Goal: Transaction & Acquisition: Purchase product/service

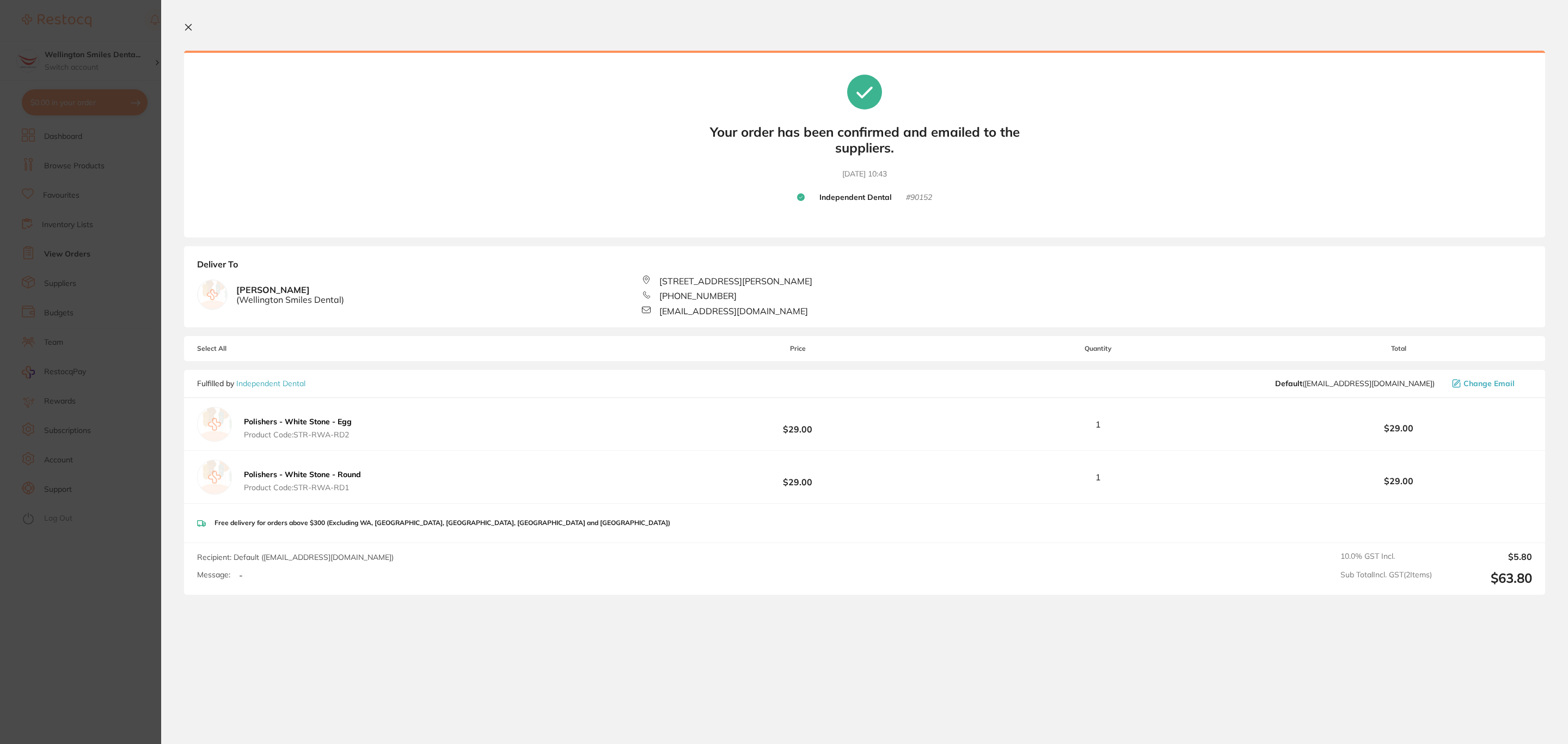
click at [187, 28] on icon at bounding box center [189, 28] width 9 height 9
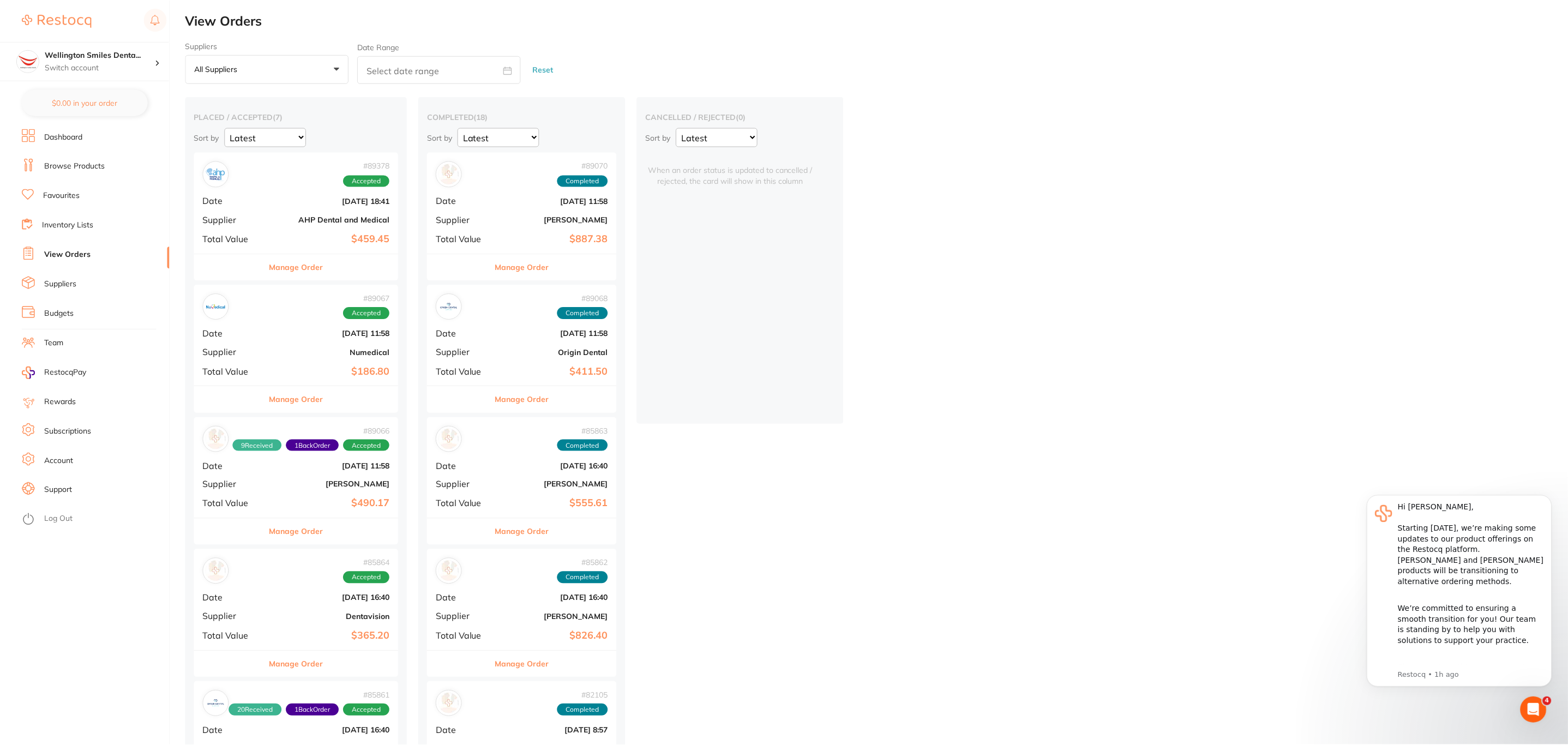
scroll to position [164, 0]
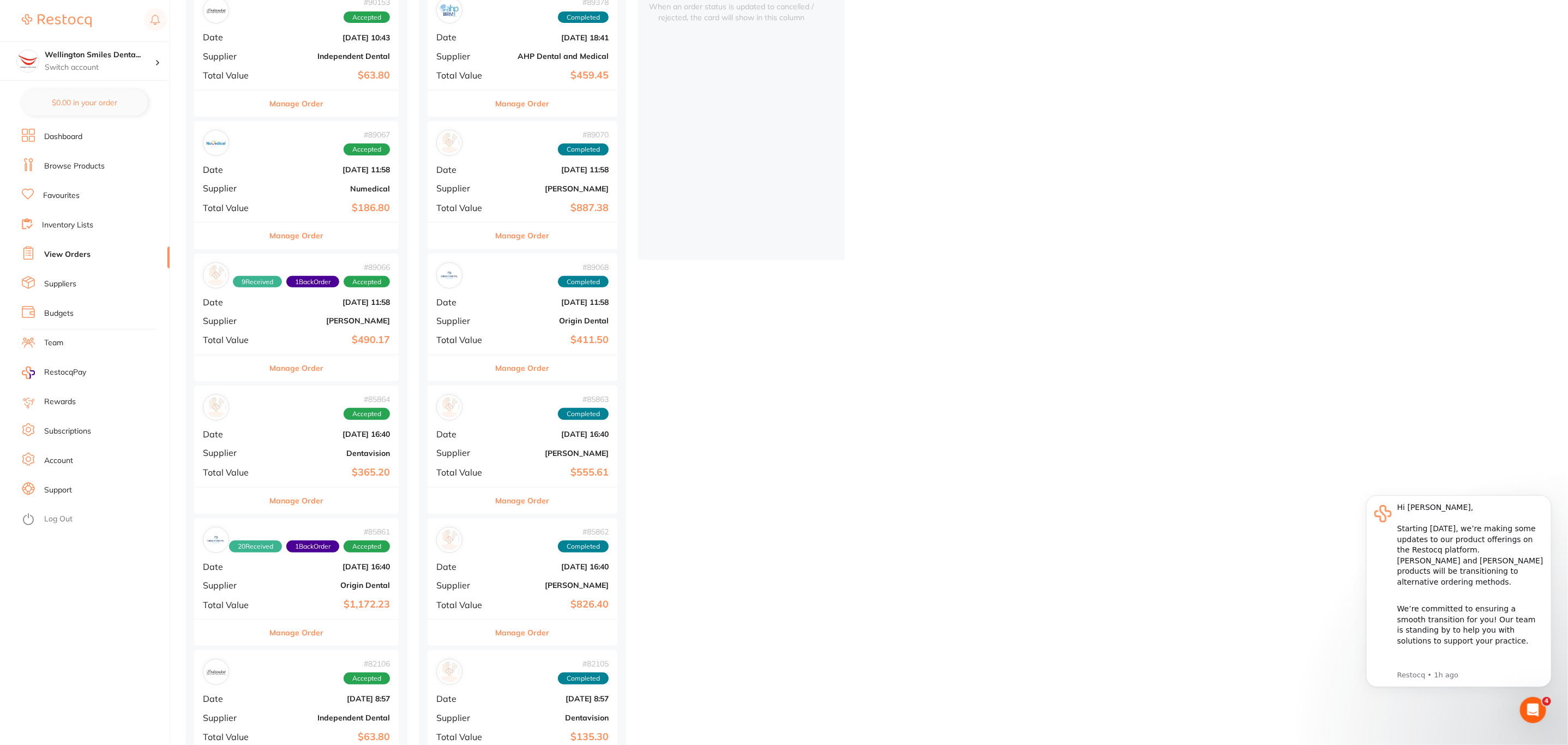
click at [79, 167] on link "Browse Products" at bounding box center [74, 166] width 61 height 11
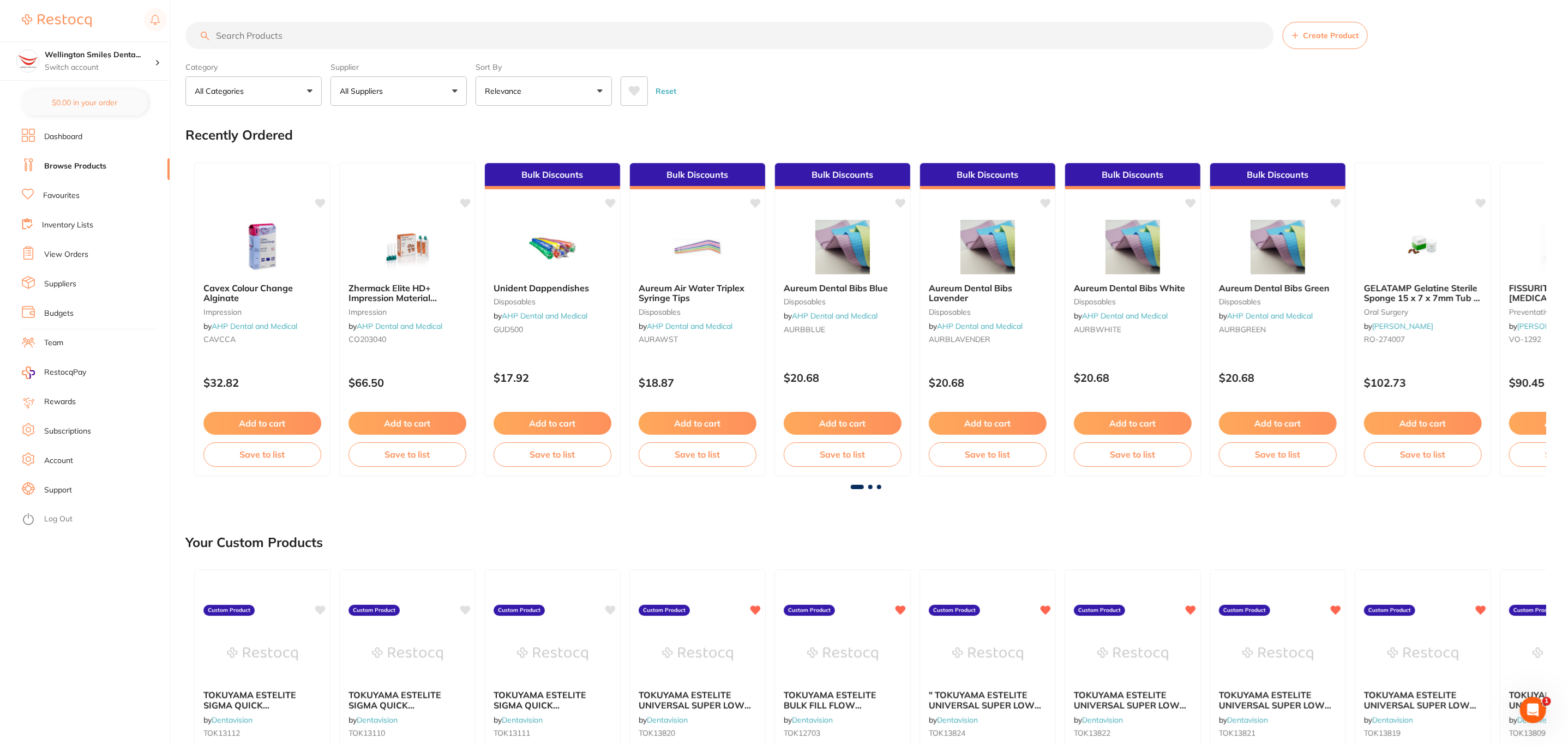
click at [264, 37] on input "search" at bounding box center [730, 35] width 1089 height 27
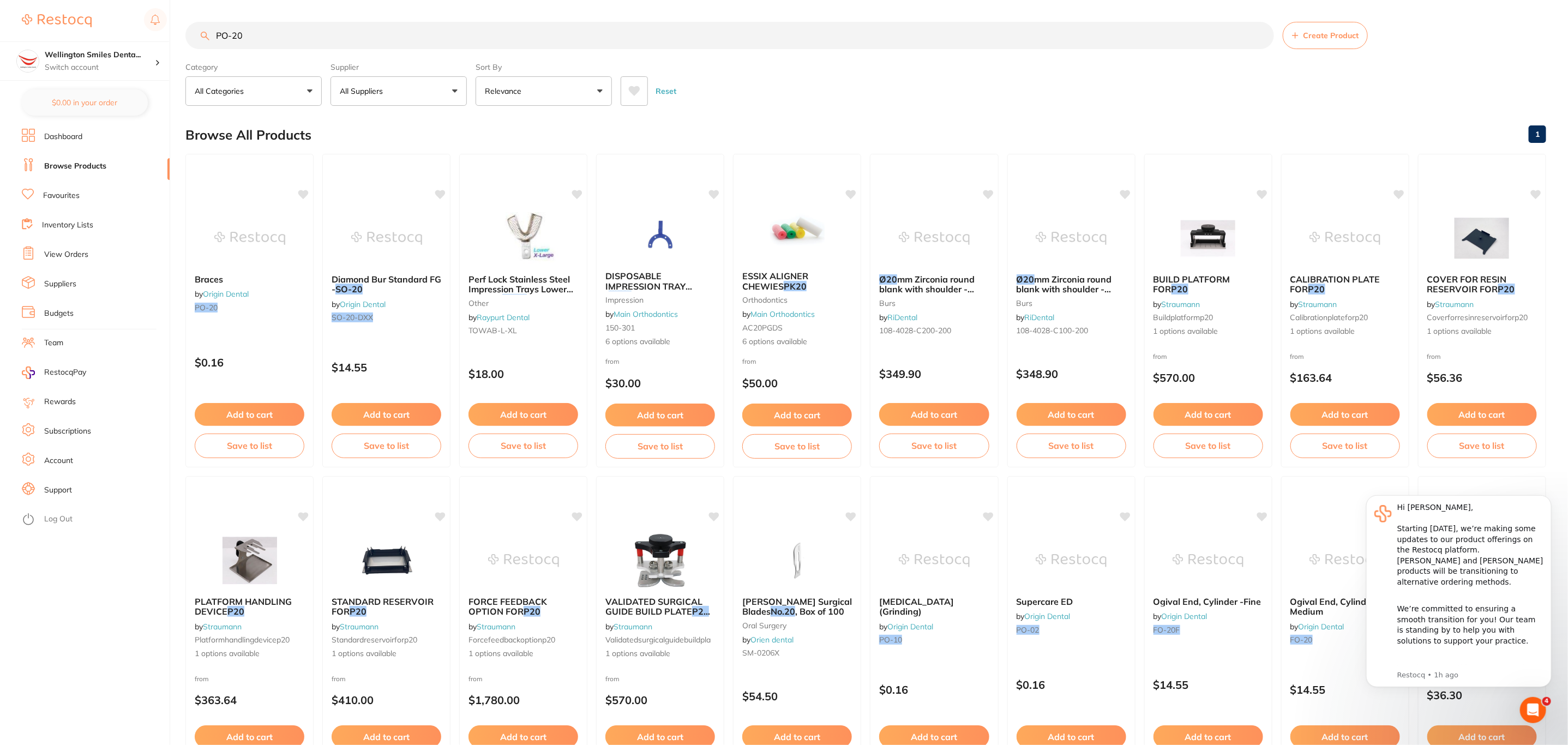
type input "PO-20"
click at [126, 71] on p "Switch account" at bounding box center [100, 68] width 110 height 11
click at [110, 133] on div "Longford Smileco" at bounding box center [84, 127] width 152 height 38
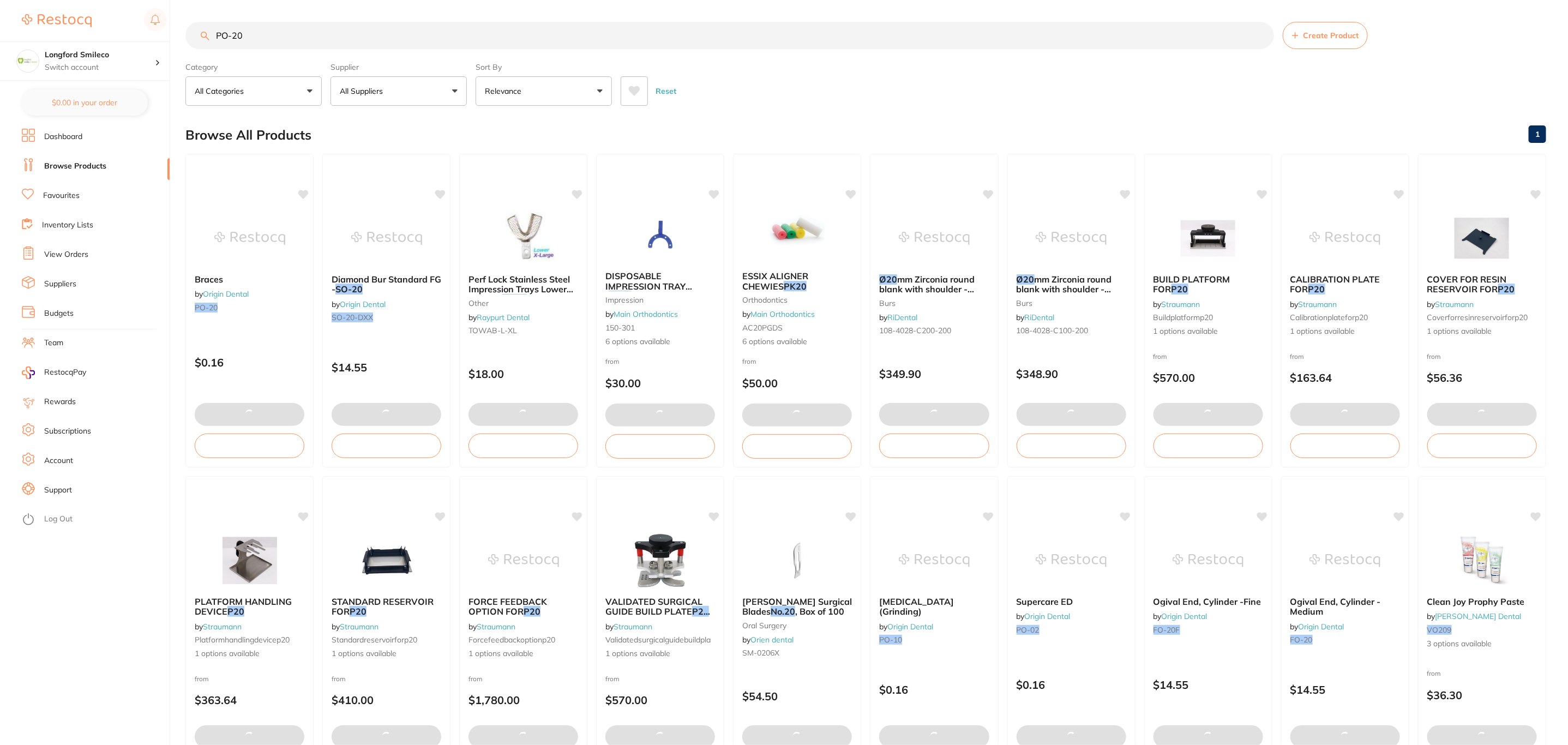
checkbox input "false"
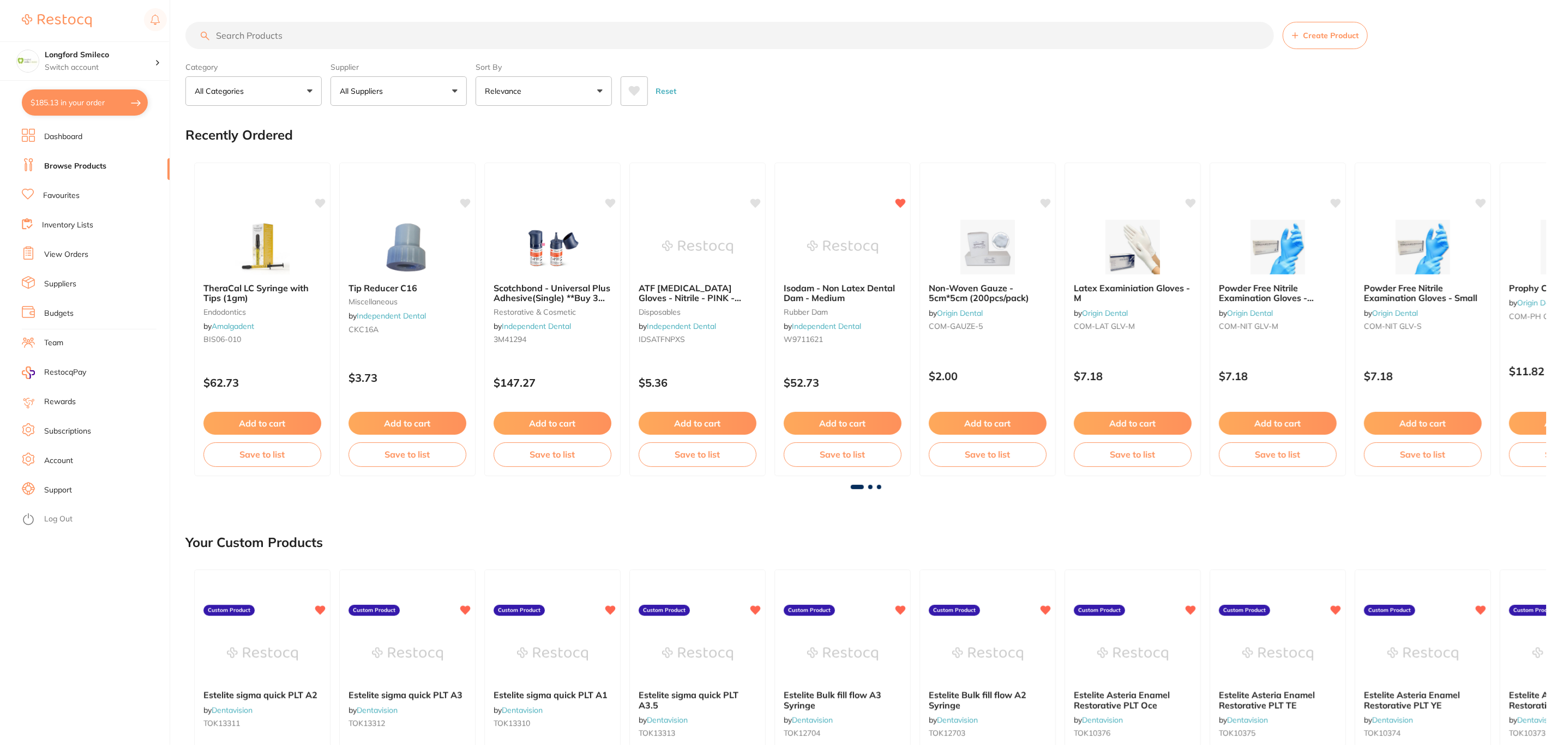
click at [101, 104] on button "$185.13 in your order" at bounding box center [85, 102] width 126 height 26
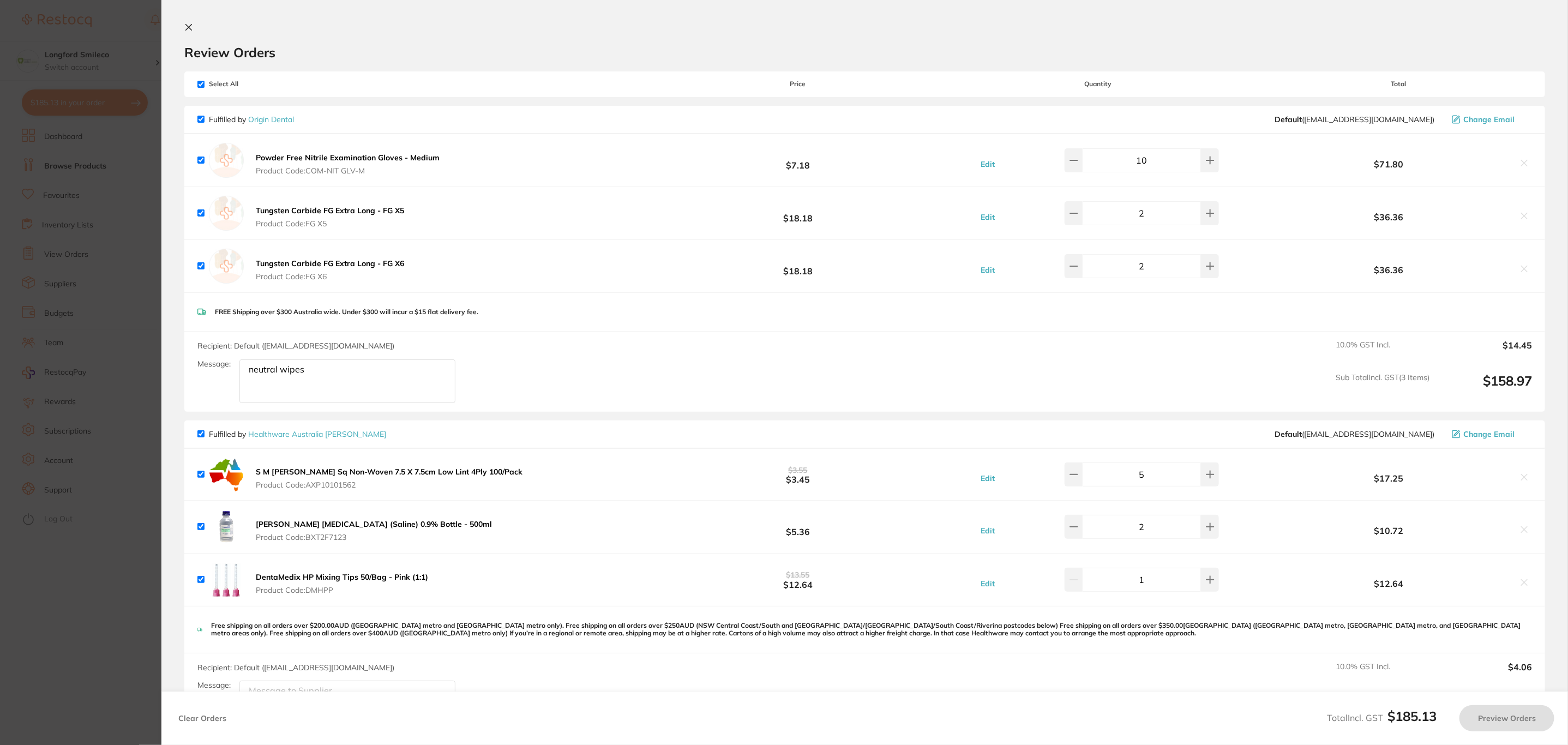
checkbox input "true"
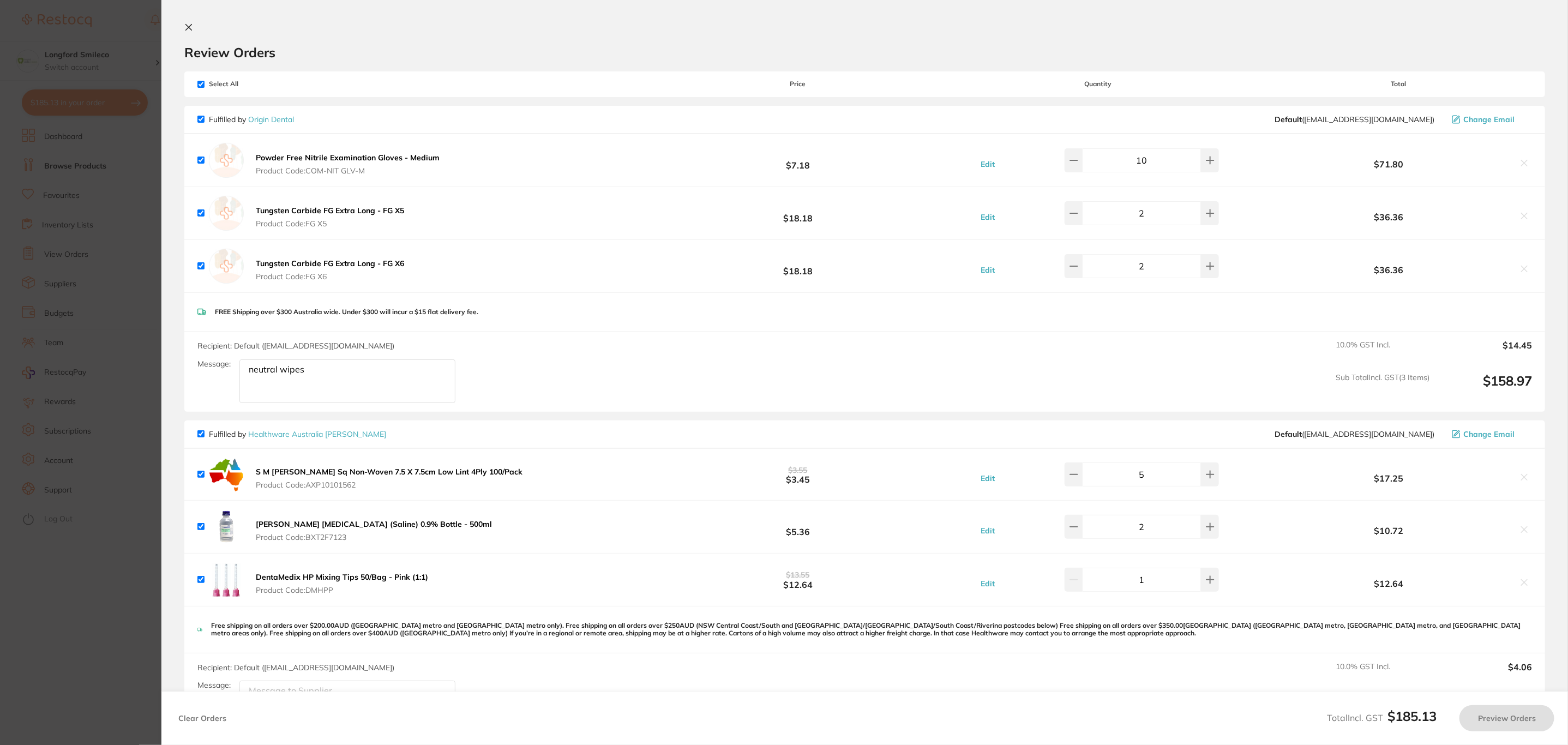
checkbox input "true"
click at [202, 436] on input "checkbox" at bounding box center [201, 433] width 7 height 7
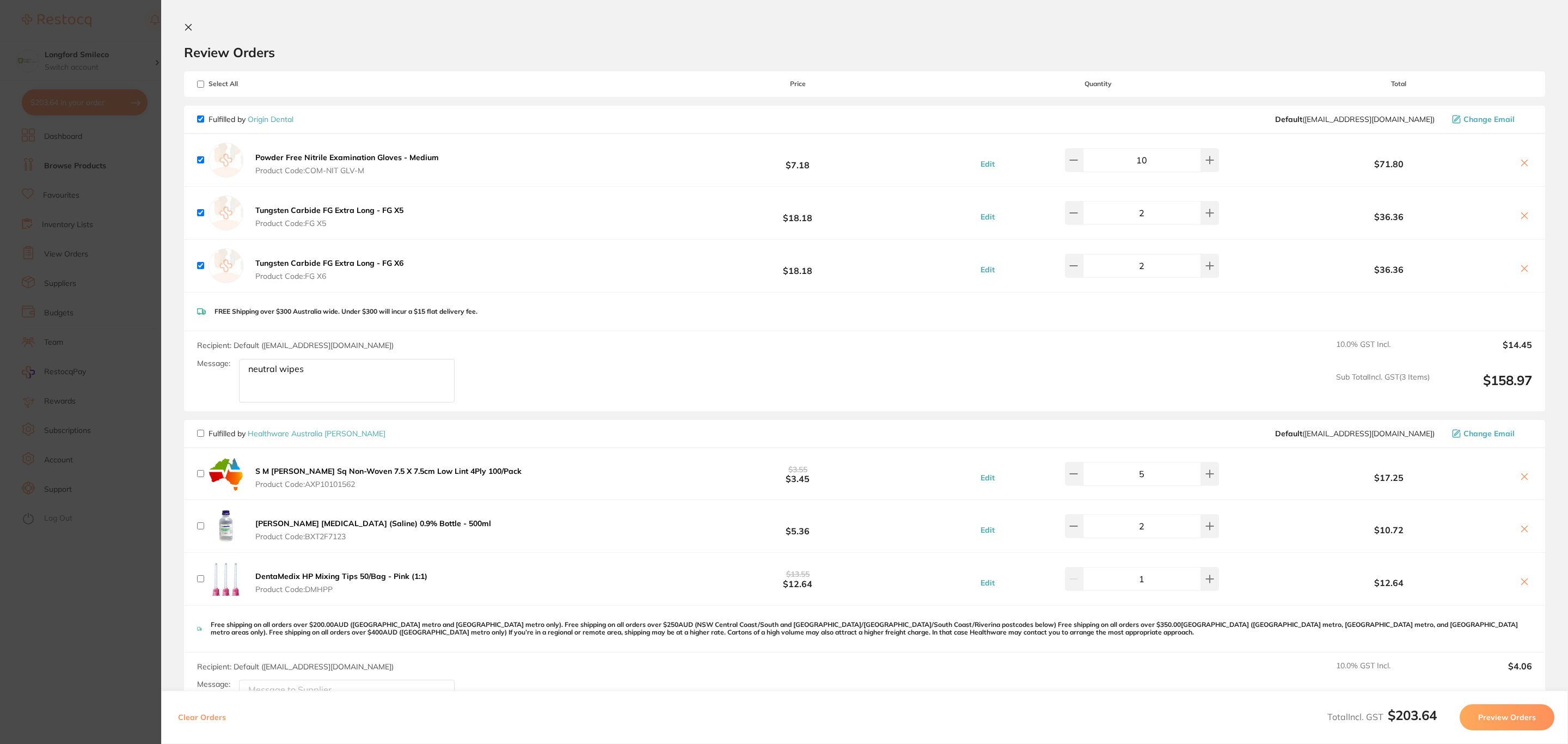
checkbox input "false"
